Goal: Communication & Community: Answer question/provide support

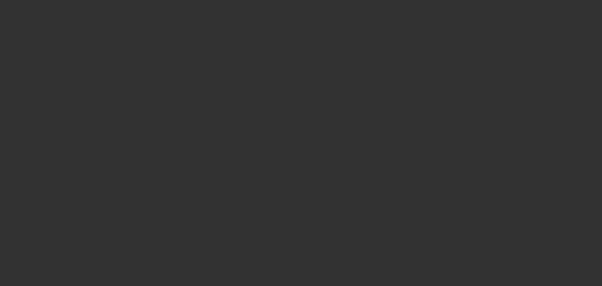
select select "0"
select select "2"
select select "0"
select select "6"
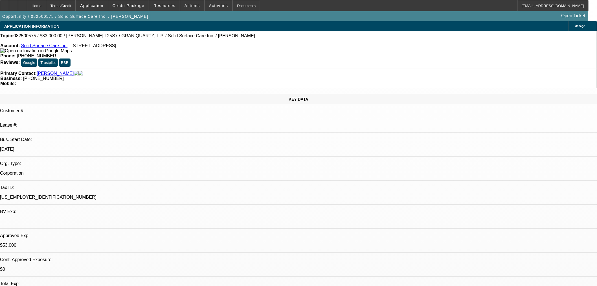
drag, startPoint x: 477, startPoint y: 92, endPoint x: 480, endPoint y: 100, distance: 8.3
radio input "true"
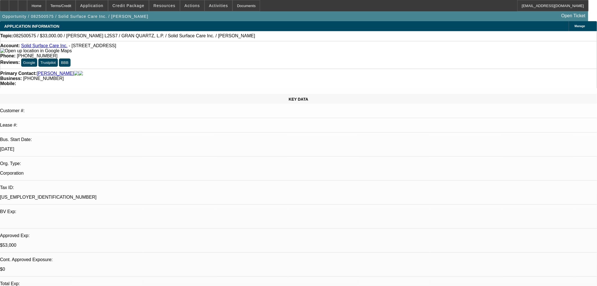
type textarea "This is an immediate need. they are just waiting on invoice from the vendor."
radio input "true"
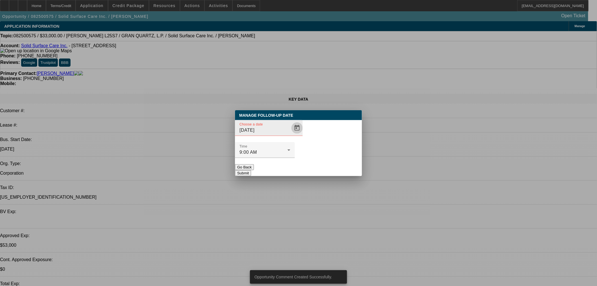
click at [290, 135] on span "Open calendar" at bounding box center [297, 128] width 14 height 14
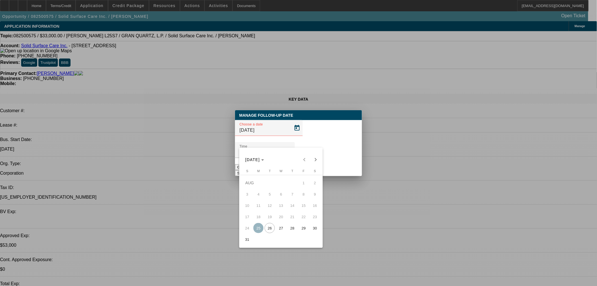
click at [292, 233] on span "28" at bounding box center [292, 228] width 10 height 10
type input "8/28/2025"
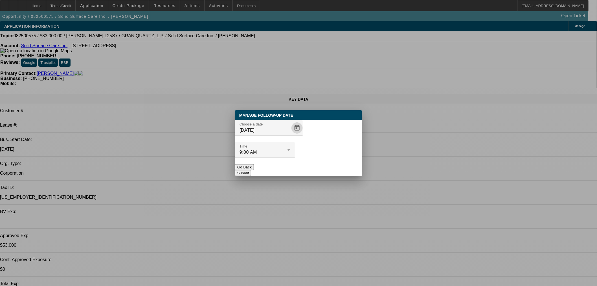
drag, startPoint x: 320, startPoint y: 162, endPoint x: 352, endPoint y: 157, distance: 32.3
click at [251, 170] on button "Submit" at bounding box center [243, 173] width 16 height 6
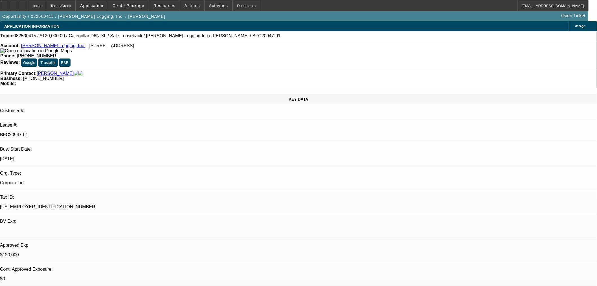
select select "0"
select select "2"
select select "0"
select select "6"
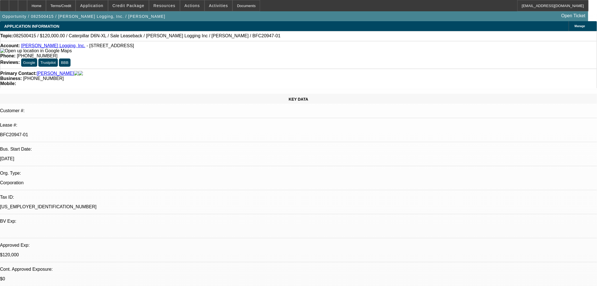
select select "0"
select select "2"
select select "0"
select select "6"
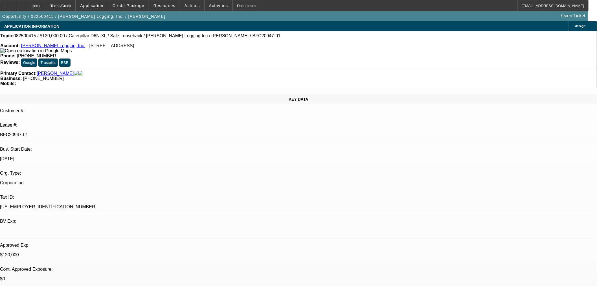
select select "0"
select select "2"
select select "0"
select select "6"
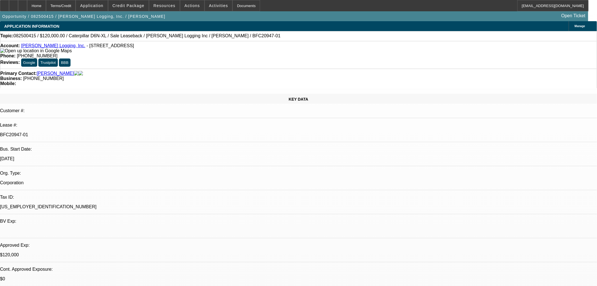
select select "0"
select select "2"
select select "0"
select select "6"
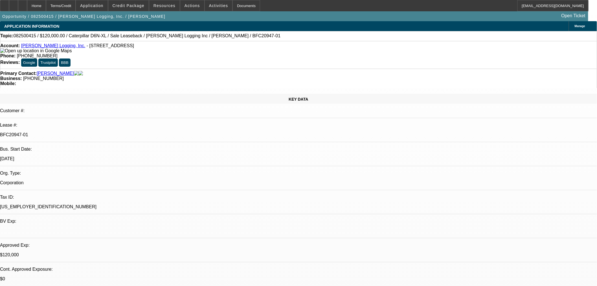
drag, startPoint x: 487, startPoint y: 91, endPoint x: 487, endPoint y: 96, distance: 5.1
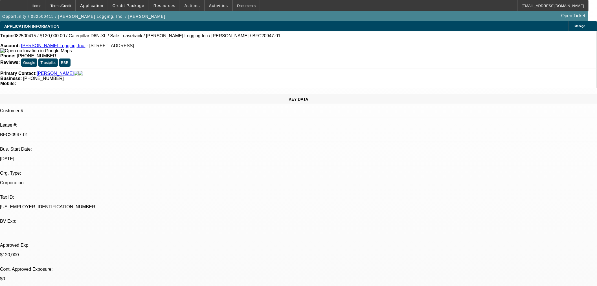
radio input "true"
type textarea "SE to Raimon. FU next week."
radio input "true"
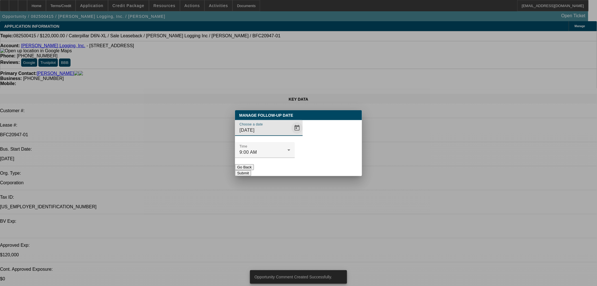
click at [290, 135] on span "Open calendar" at bounding box center [297, 128] width 14 height 14
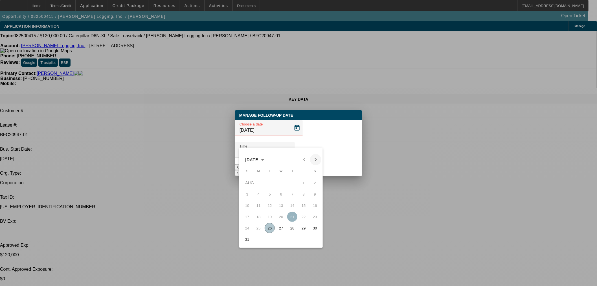
click at [316, 160] on span "Next month" at bounding box center [315, 159] width 11 height 11
click at [270, 196] on span "2" at bounding box center [270, 194] width 10 height 10
type input "9/2/2025"
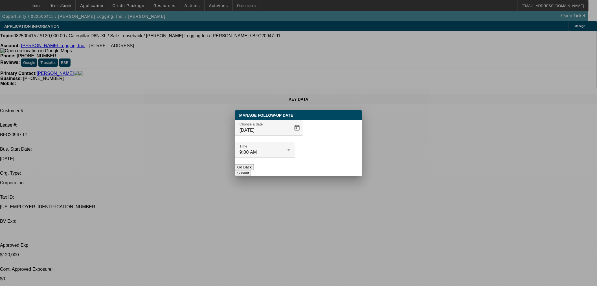
drag, startPoint x: 338, startPoint y: 159, endPoint x: 439, endPoint y: 176, distance: 102.3
click at [251, 170] on button "Submit" at bounding box center [243, 173] width 16 height 6
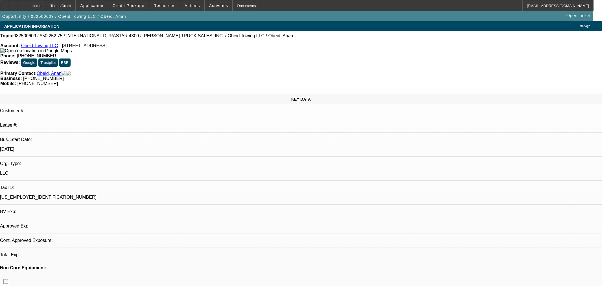
select select "0"
select select "2"
select select "0"
select select "6"
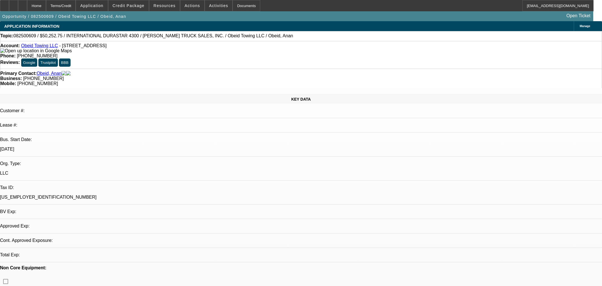
select select "0"
select select "2"
select select "0"
select select "6"
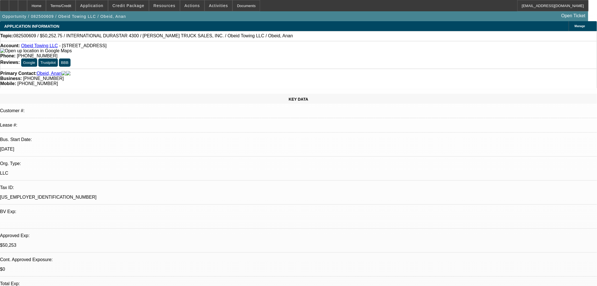
scroll to position [88, 0]
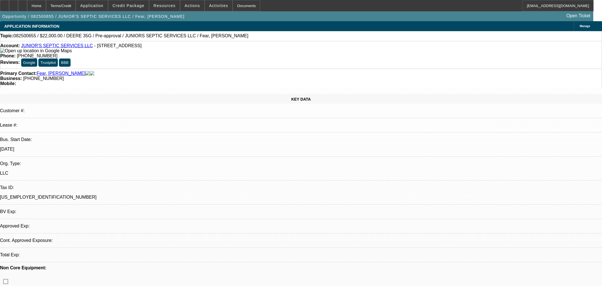
select select "0"
select select "2"
select select "0"
select select "6"
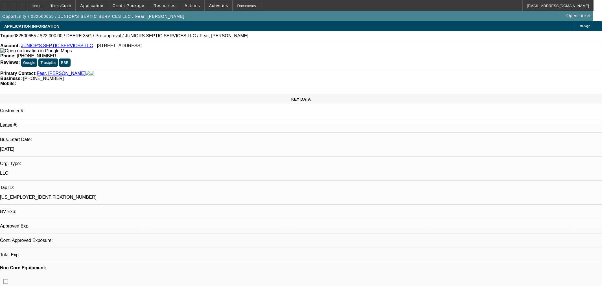
select select "2"
select select "0"
select select "6"
